Goal: Information Seeking & Learning: Learn about a topic

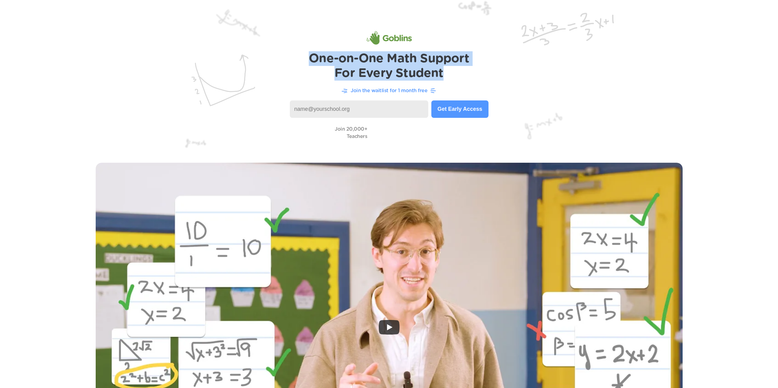
drag, startPoint x: 450, startPoint y: 76, endPoint x: 314, endPoint y: 59, distance: 137.3
click at [314, 59] on h1 "One-on-One Math Support For Every Student" at bounding box center [389, 65] width 160 height 29
copy h1 "One-on-One Math Support For Every Student"
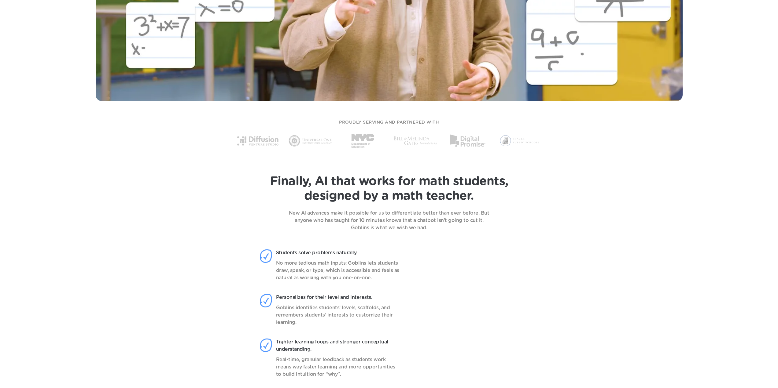
scroll to position [482, 0]
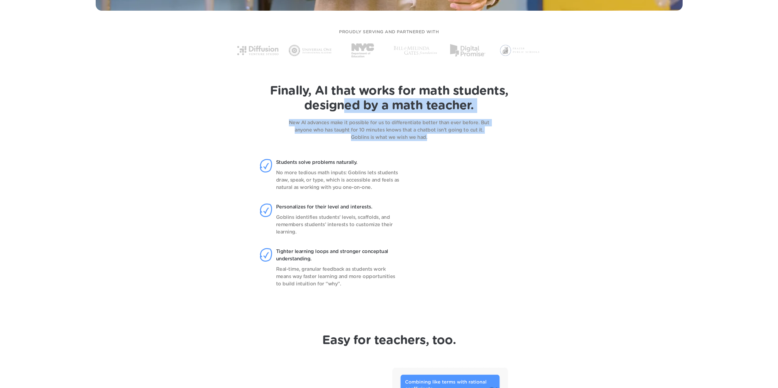
drag, startPoint x: 430, startPoint y: 138, endPoint x: 342, endPoint y: 111, distance: 91.5
click at [342, 111] on div "Finally, AI that works for math students, designed by a math teacher. New AI ad…" at bounding box center [388, 112] width 753 height 57
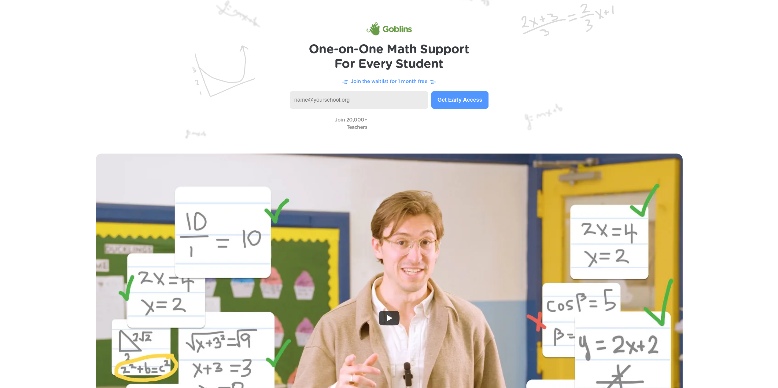
scroll to position [2, 0]
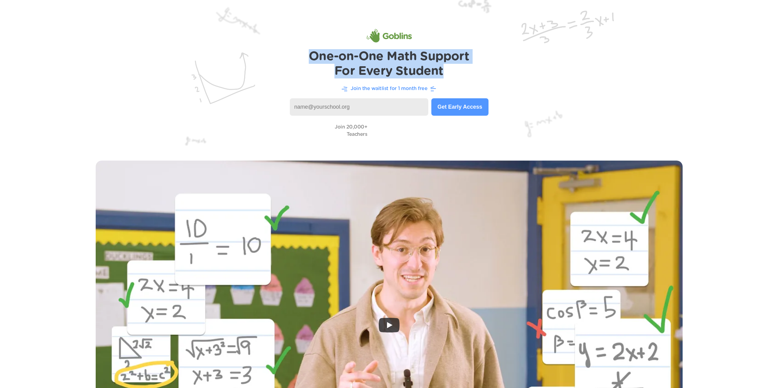
drag, startPoint x: 454, startPoint y: 71, endPoint x: 310, endPoint y: 58, distance: 144.5
click at [310, 58] on h1 "One-on-One Math Support For Every Student" at bounding box center [389, 63] width 160 height 29
copy h1 "One-on-One Math Support For Every Student"
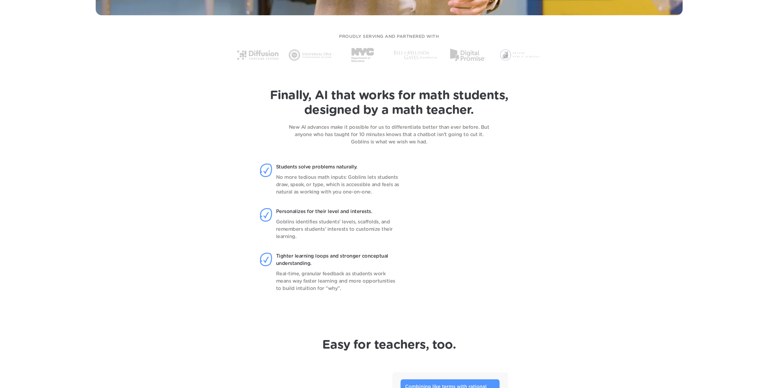
scroll to position [484, 0]
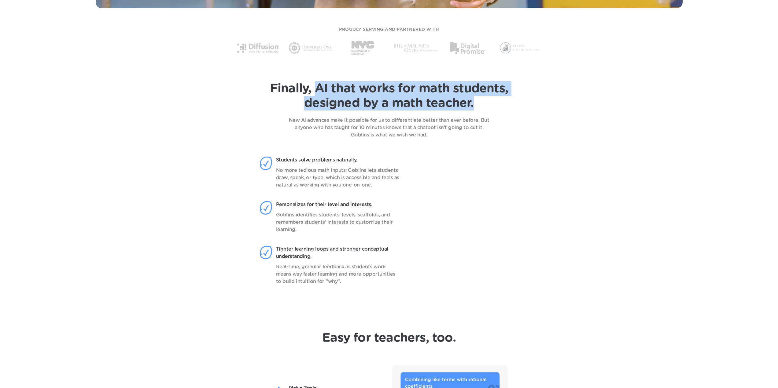
drag, startPoint x: 483, startPoint y: 103, endPoint x: 316, endPoint y: 87, distance: 167.4
click at [316, 87] on h1 "Finally, AI that works for math students, designed by a math teacher." at bounding box center [389, 95] width 238 height 29
copy h1 "AI that works for math students, designed by a math teacher."
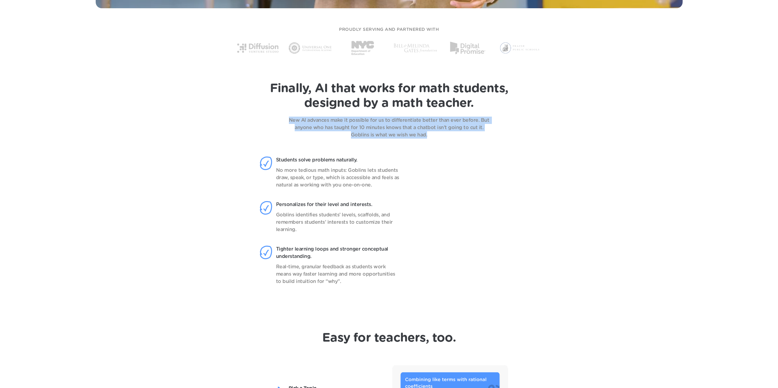
drag, startPoint x: 431, startPoint y: 135, endPoint x: 282, endPoint y: 119, distance: 150.3
click at [282, 119] on p "New AI advances make it possible for us to differentiate better than ever befor…" at bounding box center [389, 128] width 214 height 22
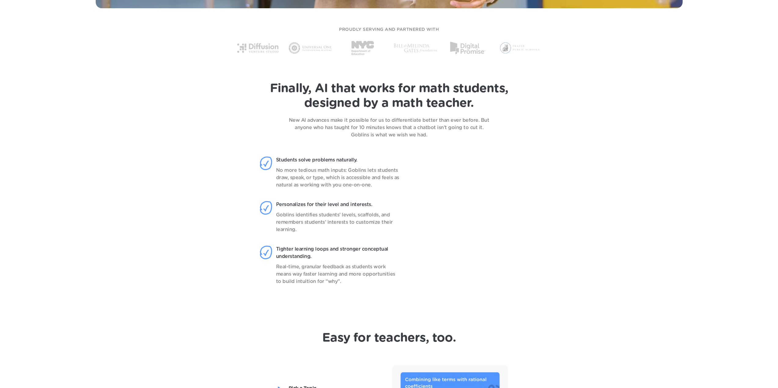
click at [715, 145] on header "Finally, AI that works for math students, designed by a math teacher. New AI ad…" at bounding box center [389, 192] width 778 height 253
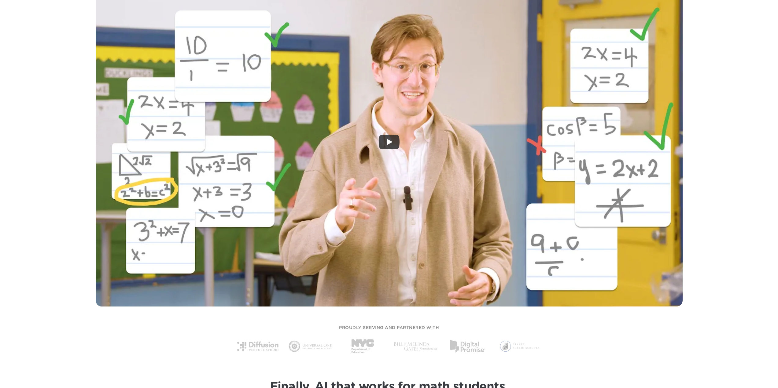
scroll to position [0, 0]
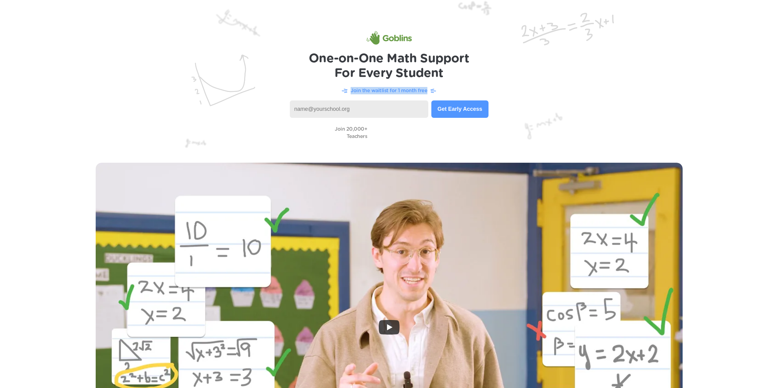
drag, startPoint x: 445, startPoint y: 89, endPoint x: 353, endPoint y: 90, distance: 91.7
click at [353, 90] on div "Join the waitlist for 1 month free" at bounding box center [388, 91] width 753 height 8
copy div "Join the waitlist for 1 month free"
